Goal: Answer question/provide support: Answer question/provide support

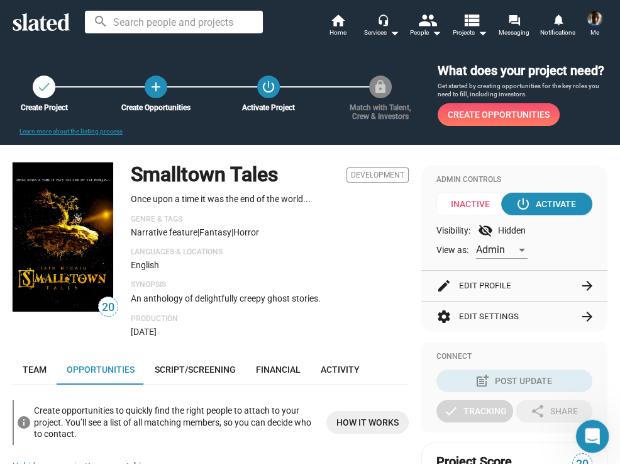
scroll to position [329, 0]
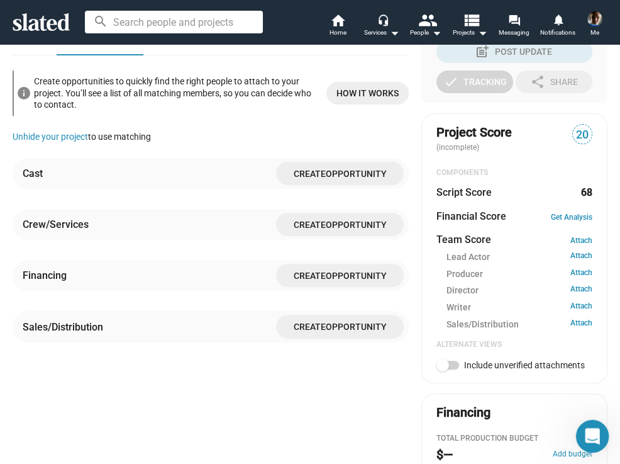
click at [593, 438] on icon "Open Intercom Messenger" at bounding box center [591, 434] width 21 height 21
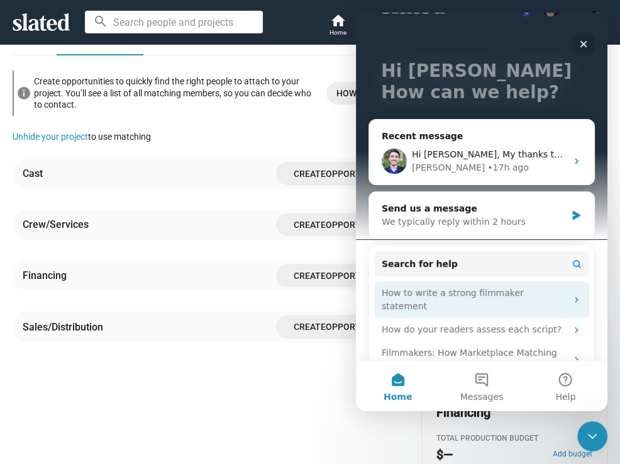
scroll to position [79, 0]
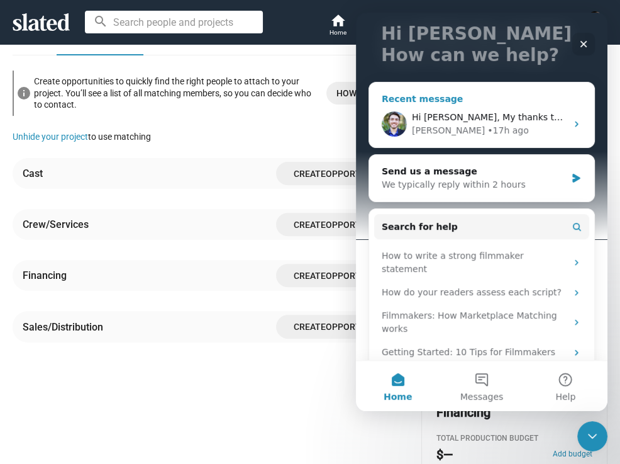
click at [510, 127] on div "[PERSON_NAME] • 17h ago" at bounding box center [489, 130] width 155 height 13
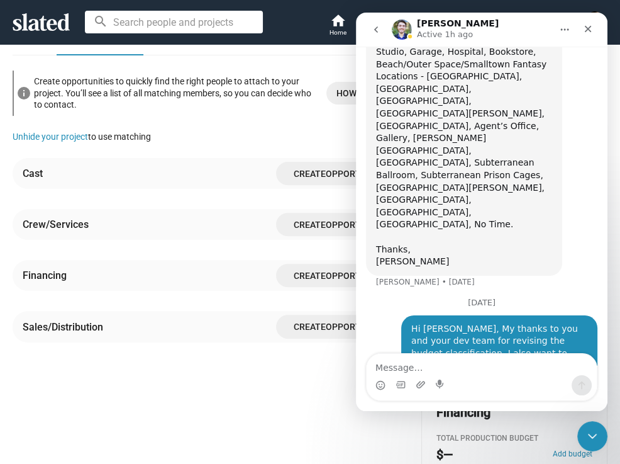
scroll to position [1882, 0]
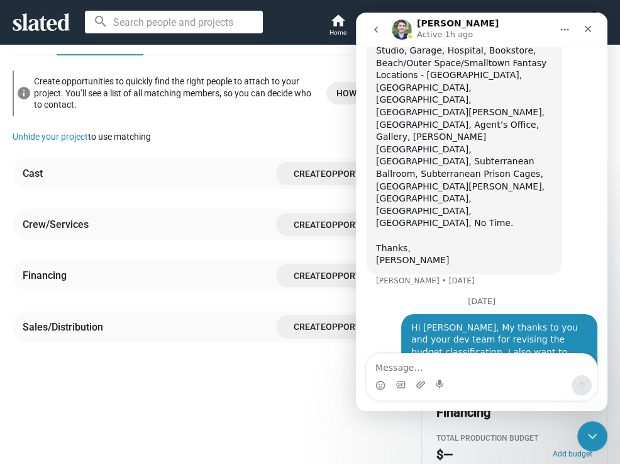
click at [409, 369] on textarea "Message…" at bounding box center [482, 363] width 230 height 21
type textarea "T"
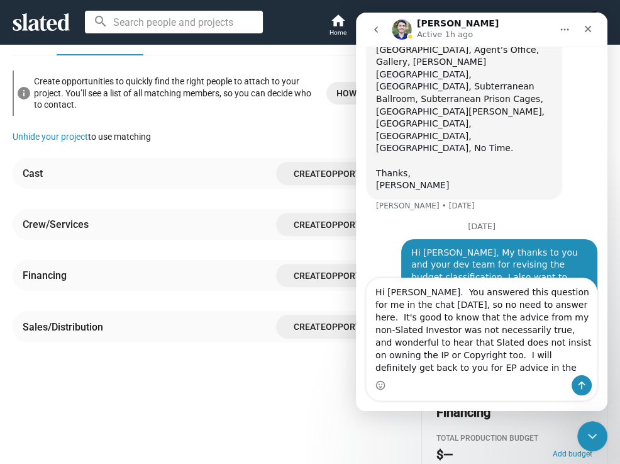
scroll to position [1957, 0]
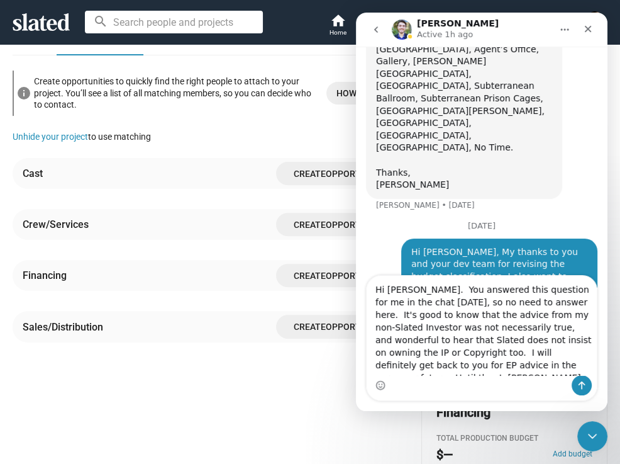
type textarea "Hi [PERSON_NAME]. You answered this question for me in the chat [DATE], so no n…"
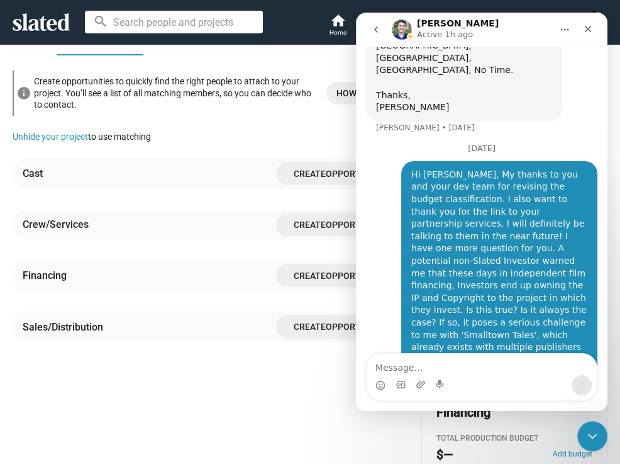
scroll to position [2035, 0]
click at [590, 27] on icon "Close" at bounding box center [588, 29] width 7 height 7
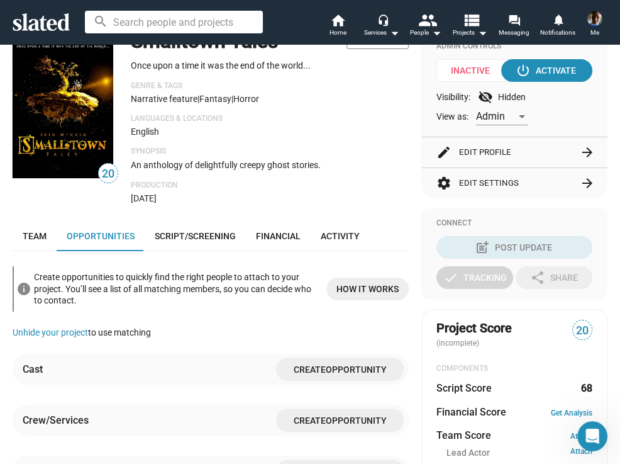
scroll to position [0, 0]
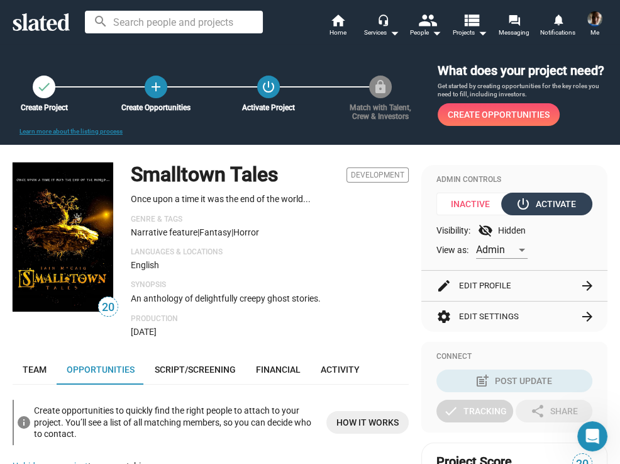
click at [544, 215] on div "power_settings_new Activate" at bounding box center [547, 203] width 58 height 23
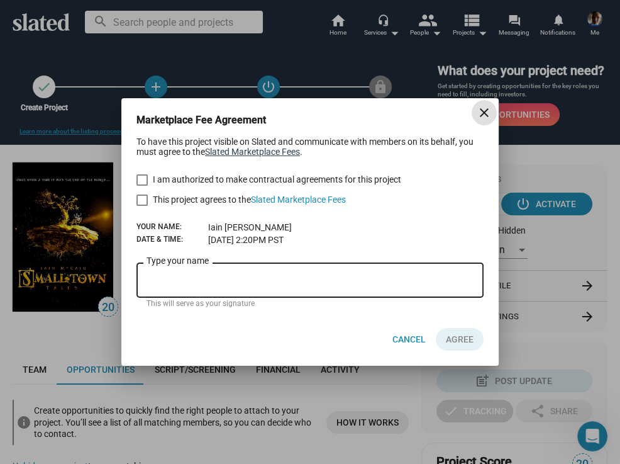
click at [267, 152] on link "Slated Marketplace Fees" at bounding box center [252, 152] width 95 height 10
click at [483, 112] on mat-icon "close" at bounding box center [484, 112] width 15 height 15
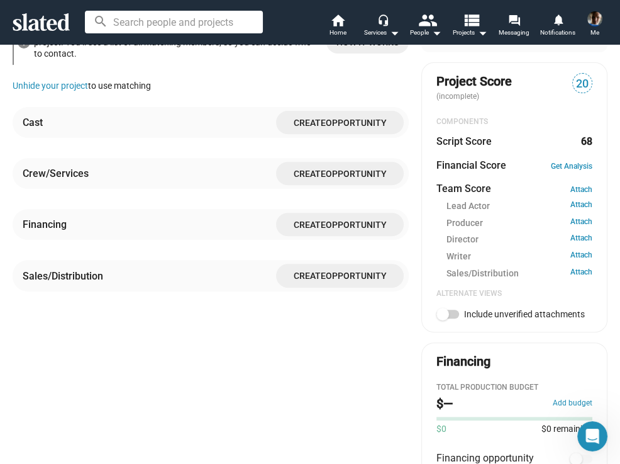
scroll to position [386, 0]
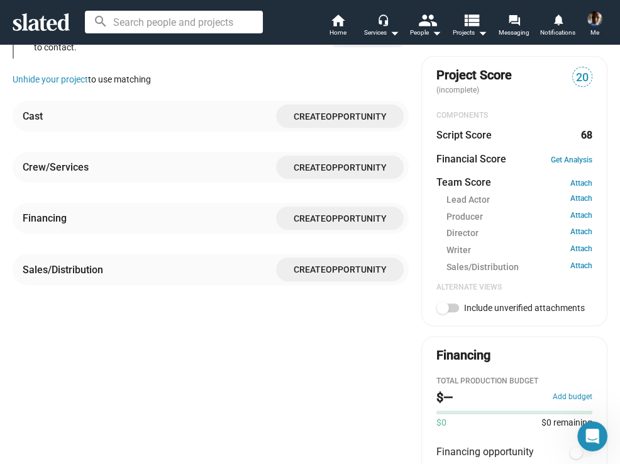
click at [334, 172] on span "Opportunity" at bounding box center [356, 167] width 61 height 10
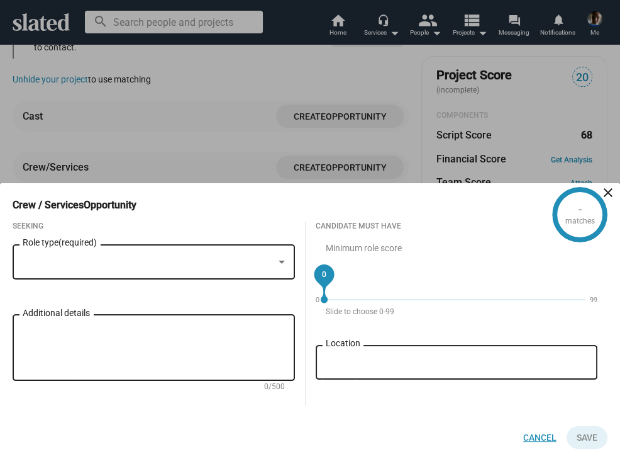
click at [543, 438] on span "Cancel" at bounding box center [539, 437] width 33 height 23
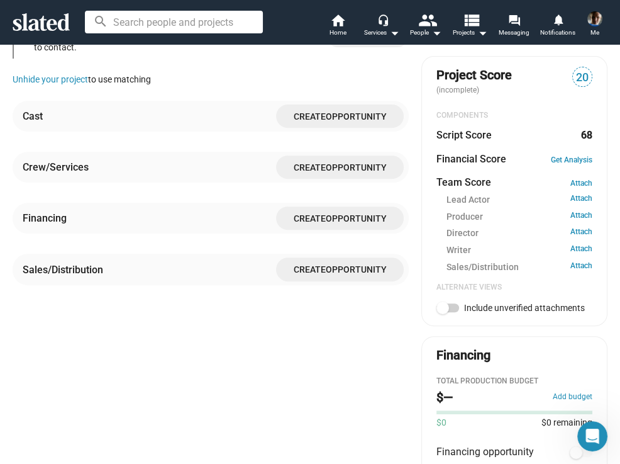
scroll to position [2159, 0]
